Goal: Task Accomplishment & Management: Use online tool/utility

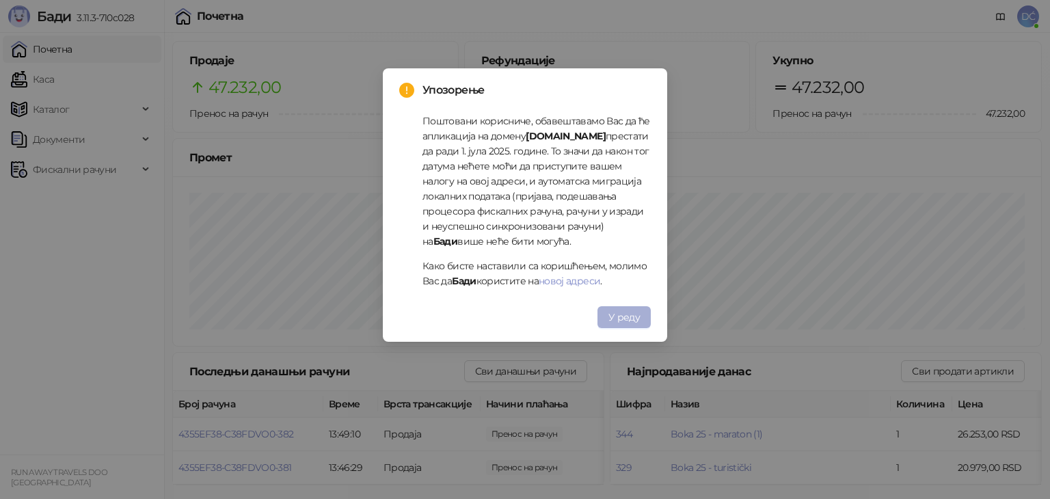
click at [621, 315] on span "У реду" at bounding box center [623, 317] width 31 height 12
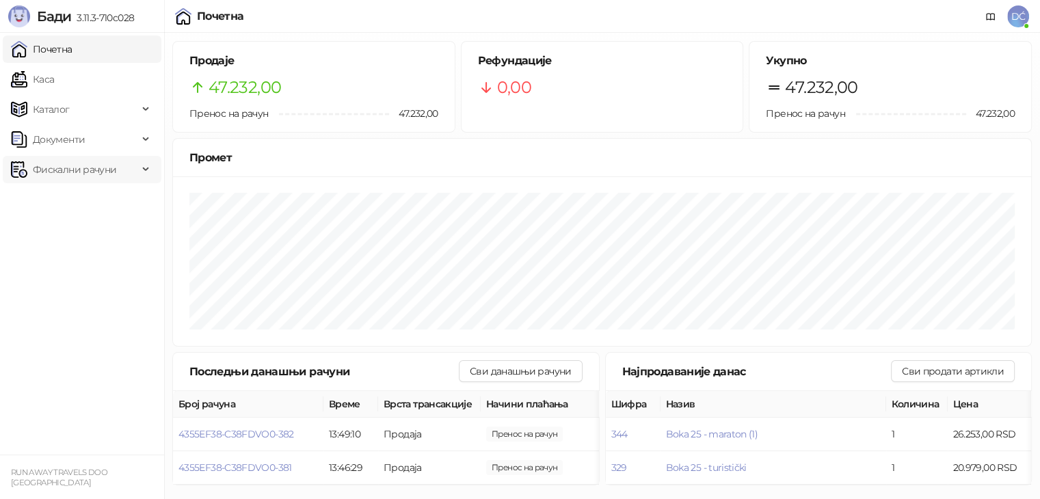
click at [116, 162] on span "Фискални рачуни" at bounding box center [74, 169] width 127 height 27
click at [52, 195] on link "Издати рачуни" at bounding box center [62, 199] width 92 height 27
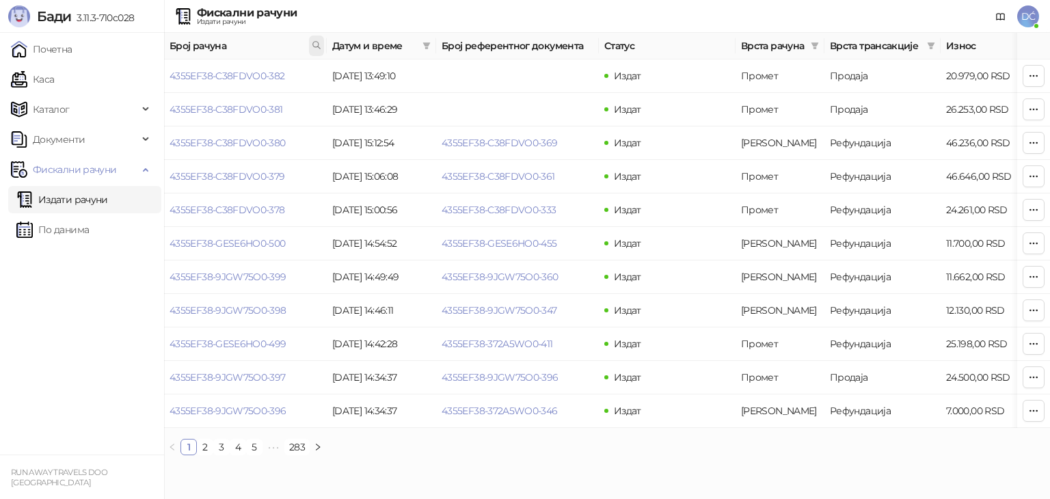
click at [317, 42] on icon at bounding box center [316, 45] width 7 height 7
type input "**********"
click at [306, 105] on button "У реду" at bounding box center [297, 105] width 42 height 16
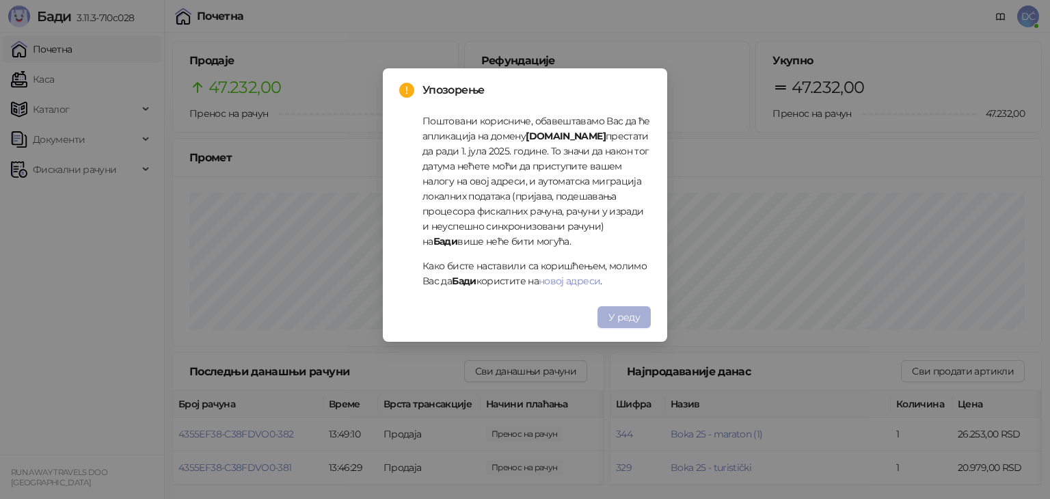
click at [636, 307] on button "У реду" at bounding box center [623, 317] width 53 height 22
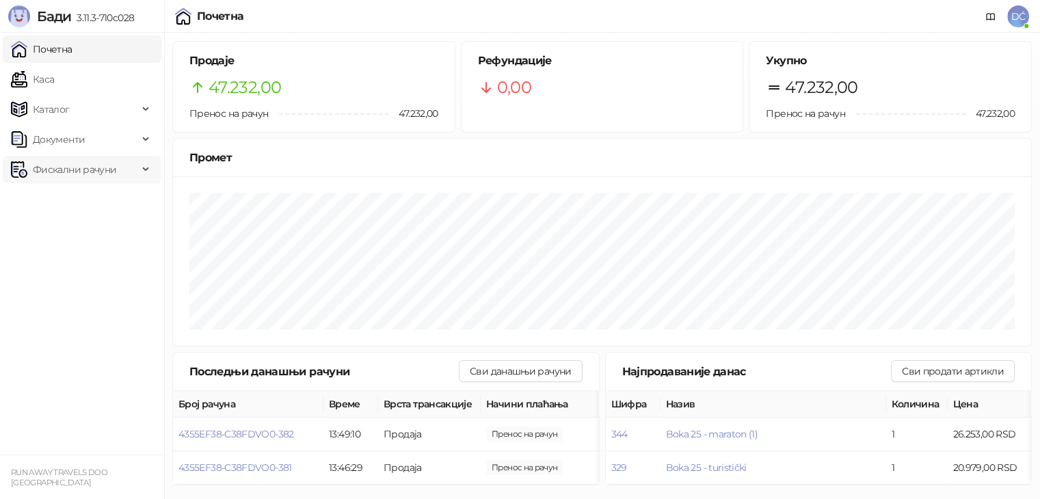
click at [107, 169] on span "Фискални рачуни" at bounding box center [74, 169] width 83 height 27
click at [108, 202] on link "Издати рачуни" at bounding box center [62, 199] width 92 height 27
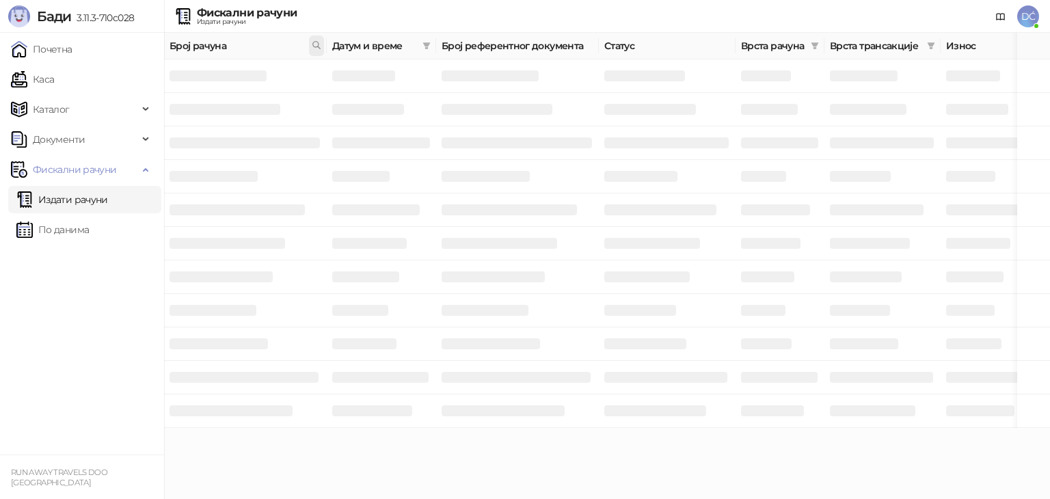
click at [318, 44] on icon at bounding box center [316, 45] width 7 height 7
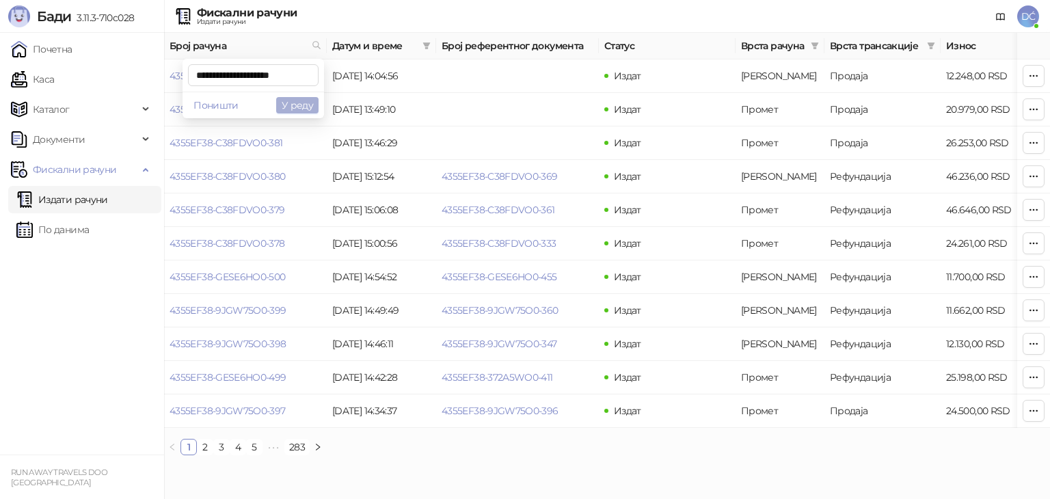
type input "**********"
click at [304, 108] on button "У реду" at bounding box center [297, 105] width 42 height 16
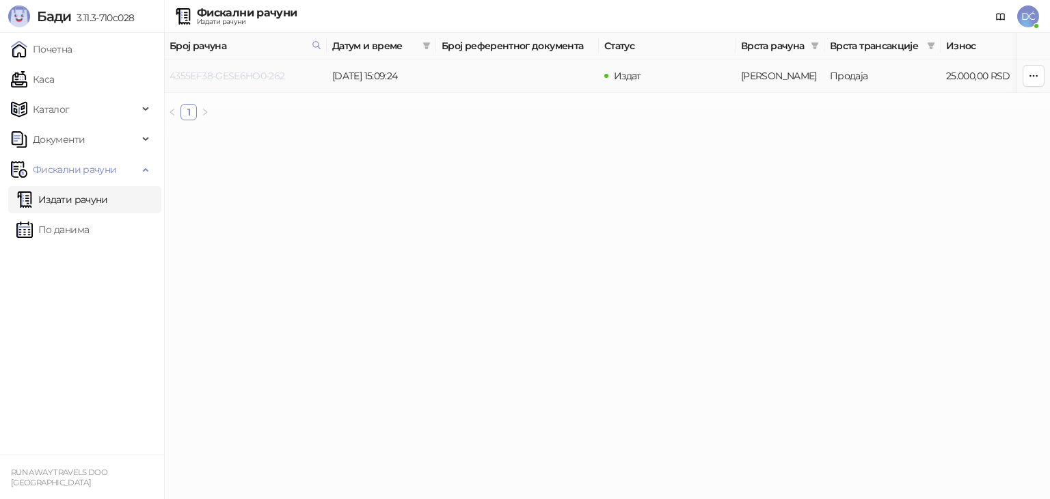
click at [232, 78] on link "4355EF38-GESE6HO0-262" at bounding box center [228, 76] width 116 height 12
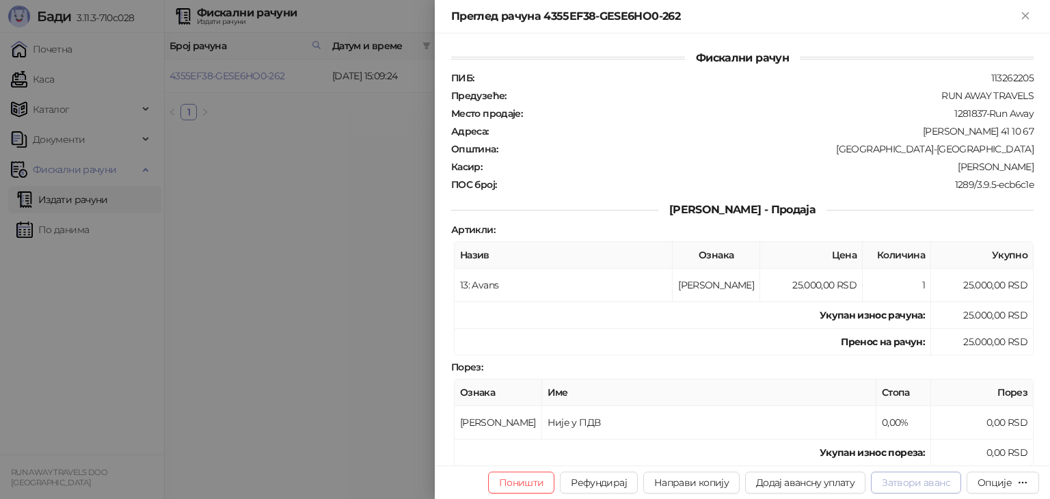
click at [937, 478] on button "Затвори аванс" at bounding box center [916, 483] width 90 height 22
type input "**********"
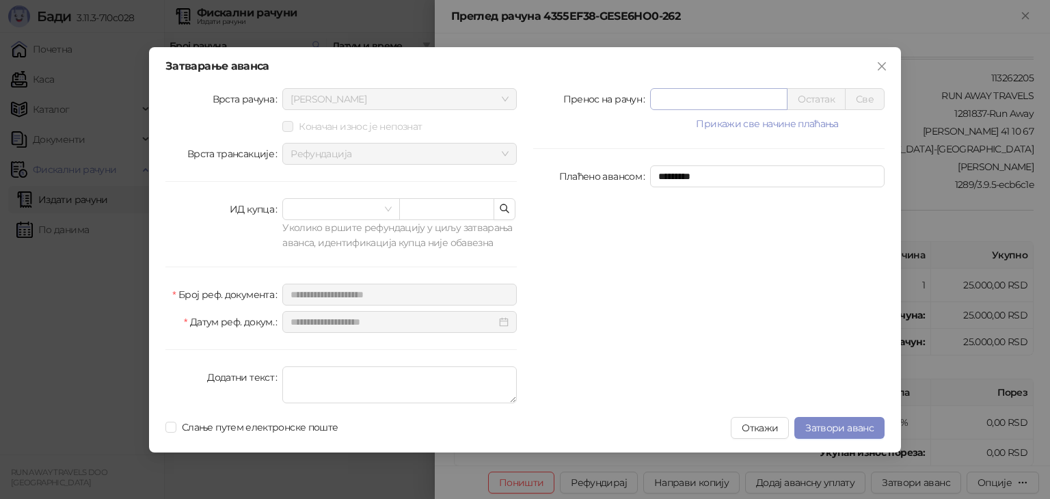
click at [700, 99] on input "*" at bounding box center [719, 99] width 136 height 21
type input "*"
click at [178, 422] on span "Слање путем електронске поште" at bounding box center [259, 427] width 167 height 15
click at [861, 428] on span "Затвори аванс" at bounding box center [839, 428] width 68 height 12
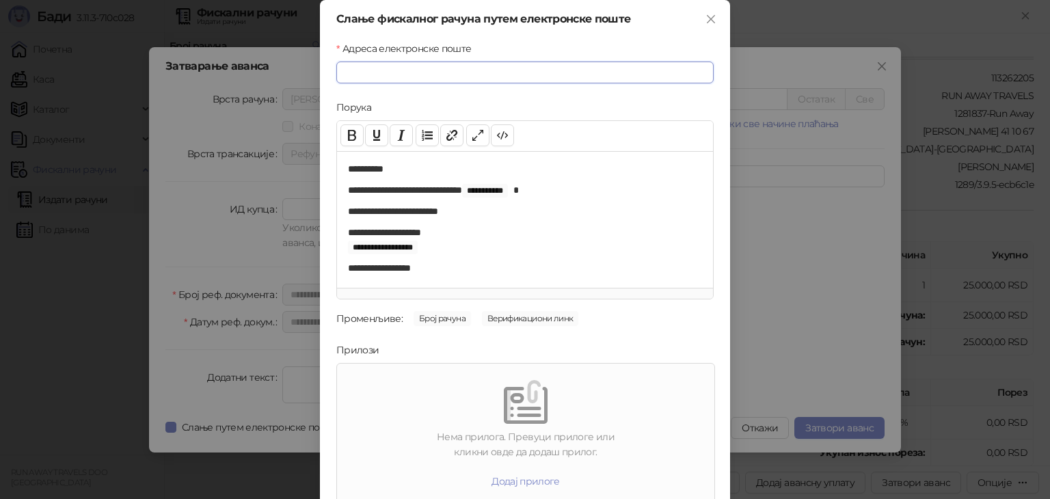
click at [473, 79] on input "Адреса електронске поште" at bounding box center [524, 73] width 377 height 22
paste input "**********"
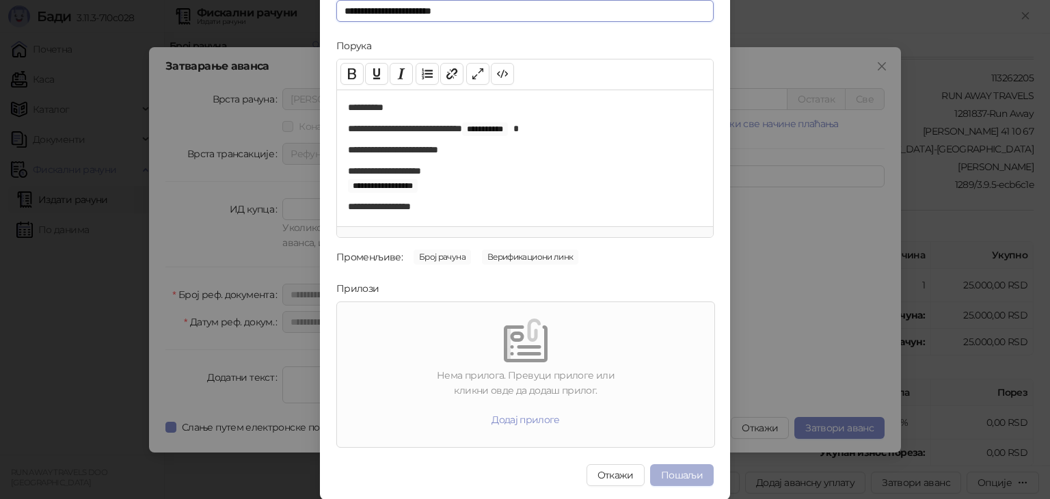
type input "**********"
click at [692, 471] on button "Пошаљи" at bounding box center [682, 475] width 64 height 22
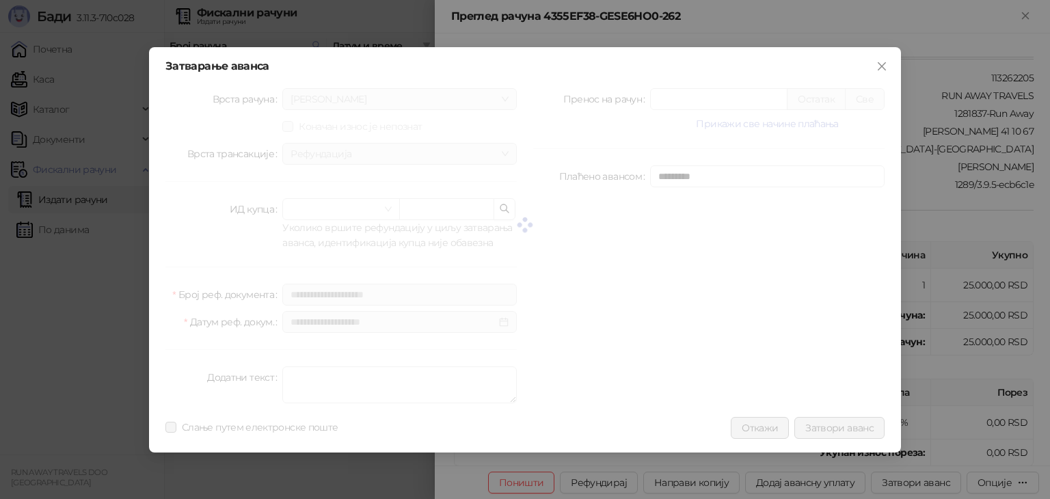
scroll to position [0, 0]
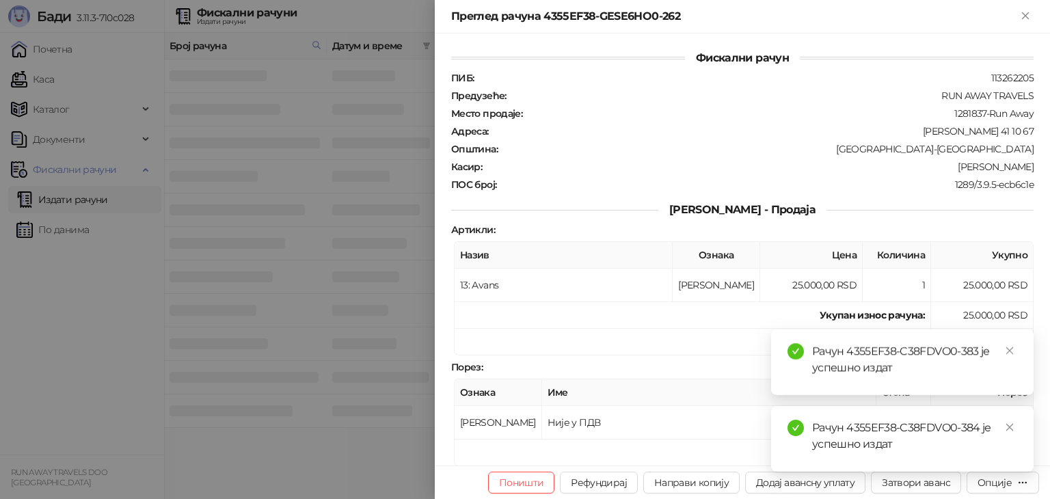
click at [81, 206] on div at bounding box center [525, 249] width 1050 height 499
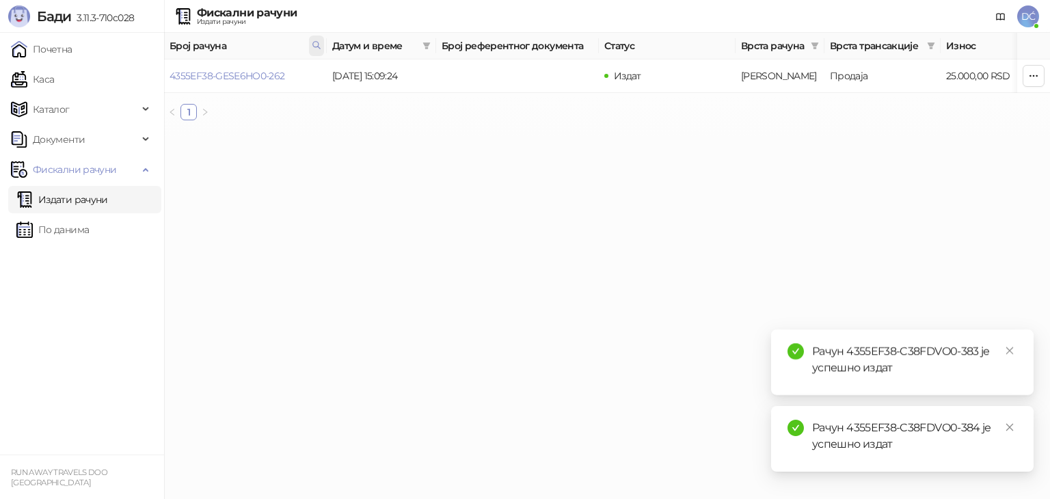
click at [312, 42] on icon at bounding box center [317, 45] width 10 height 10
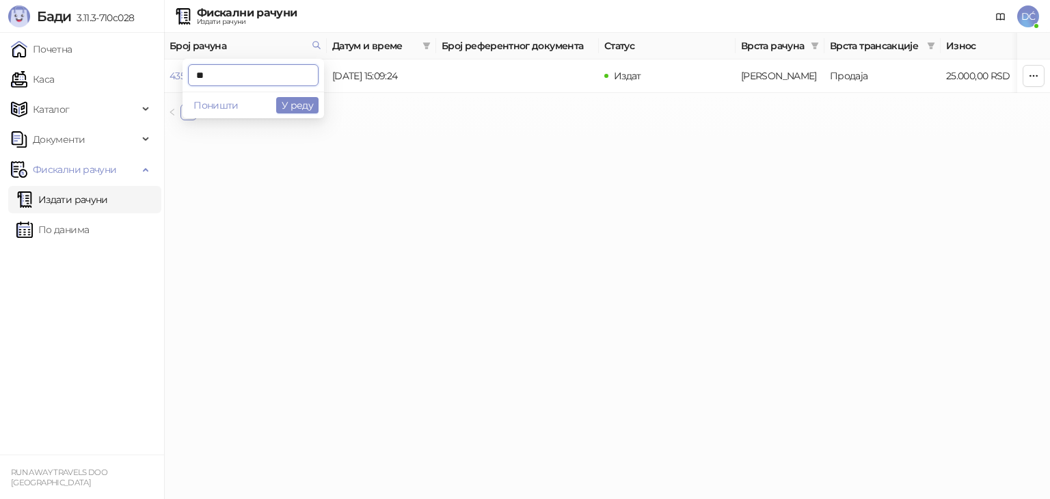
type input "*"
click at [309, 105] on button "У реду" at bounding box center [297, 105] width 42 height 16
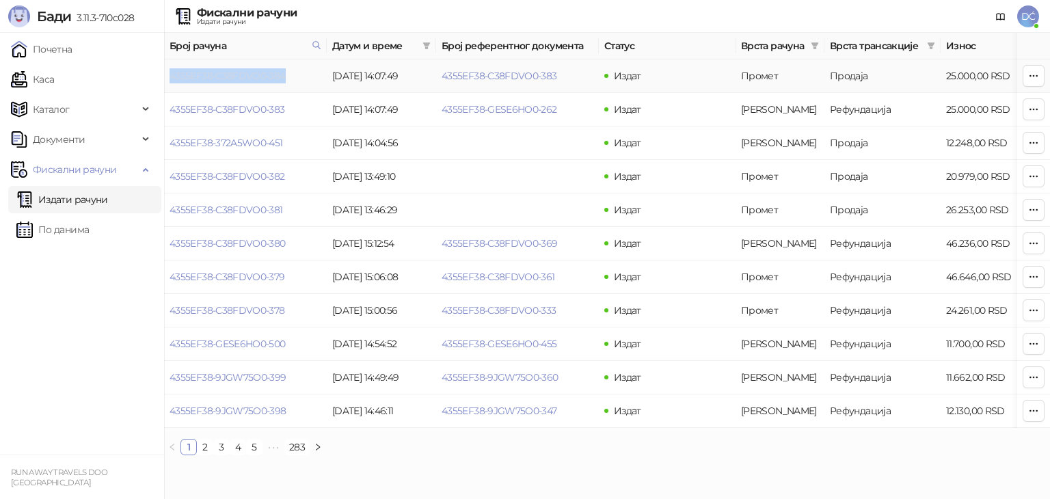
drag, startPoint x: 310, startPoint y: 76, endPoint x: 170, endPoint y: 79, distance: 140.2
click at [170, 79] on td "4355EF38-C38FDVO0-384" at bounding box center [245, 75] width 163 height 33
copy link "4355EF38-C38FDVO0-384"
